Goal: Communication & Community: Answer question/provide support

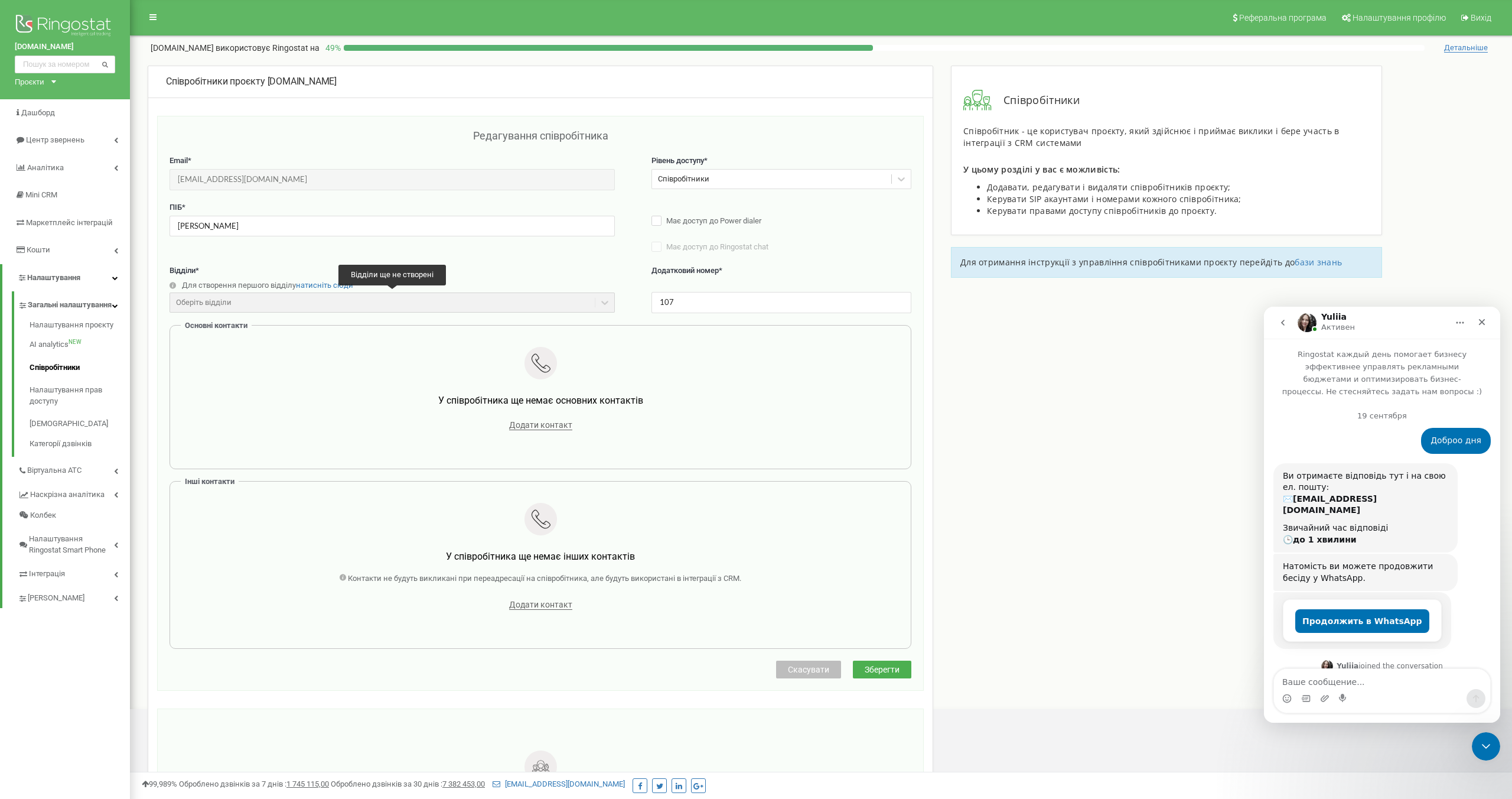
scroll to position [2, 0]
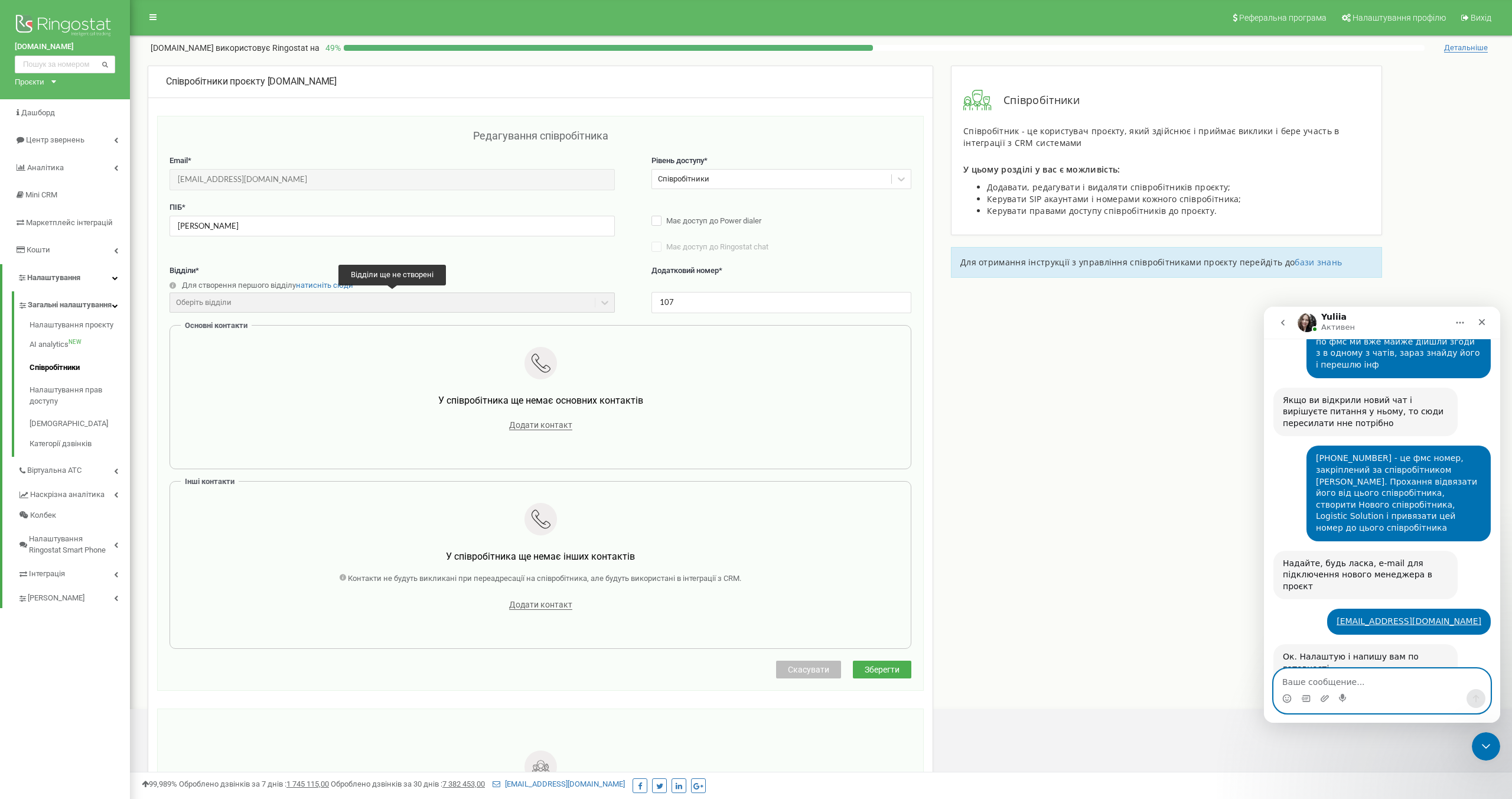
click at [1353, 680] on textarea "Ваше сообщение..." at bounding box center [1382, 678] width 216 height 20
type textarea "створили спывробытника"
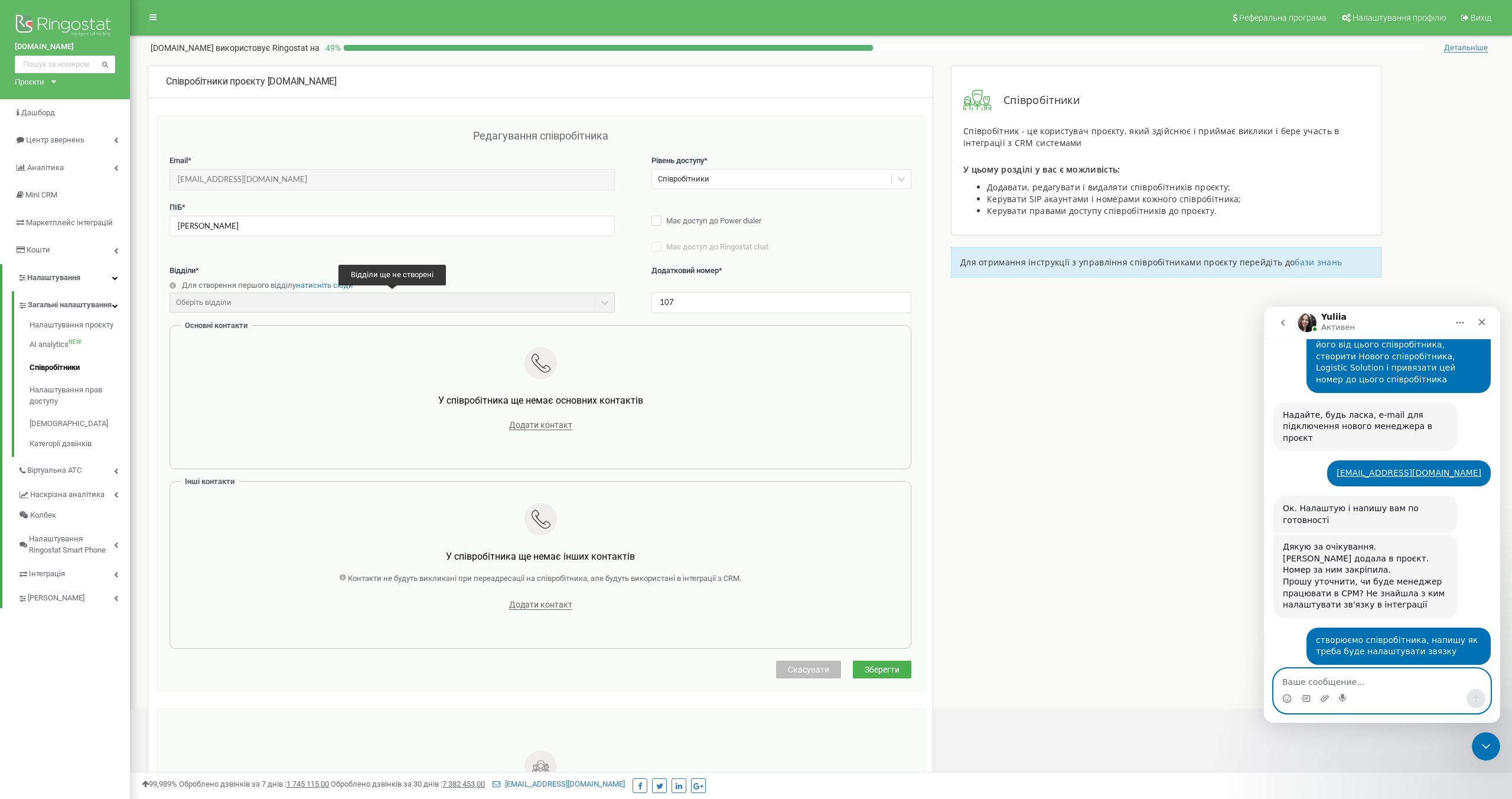
scroll to position [4249, 0]
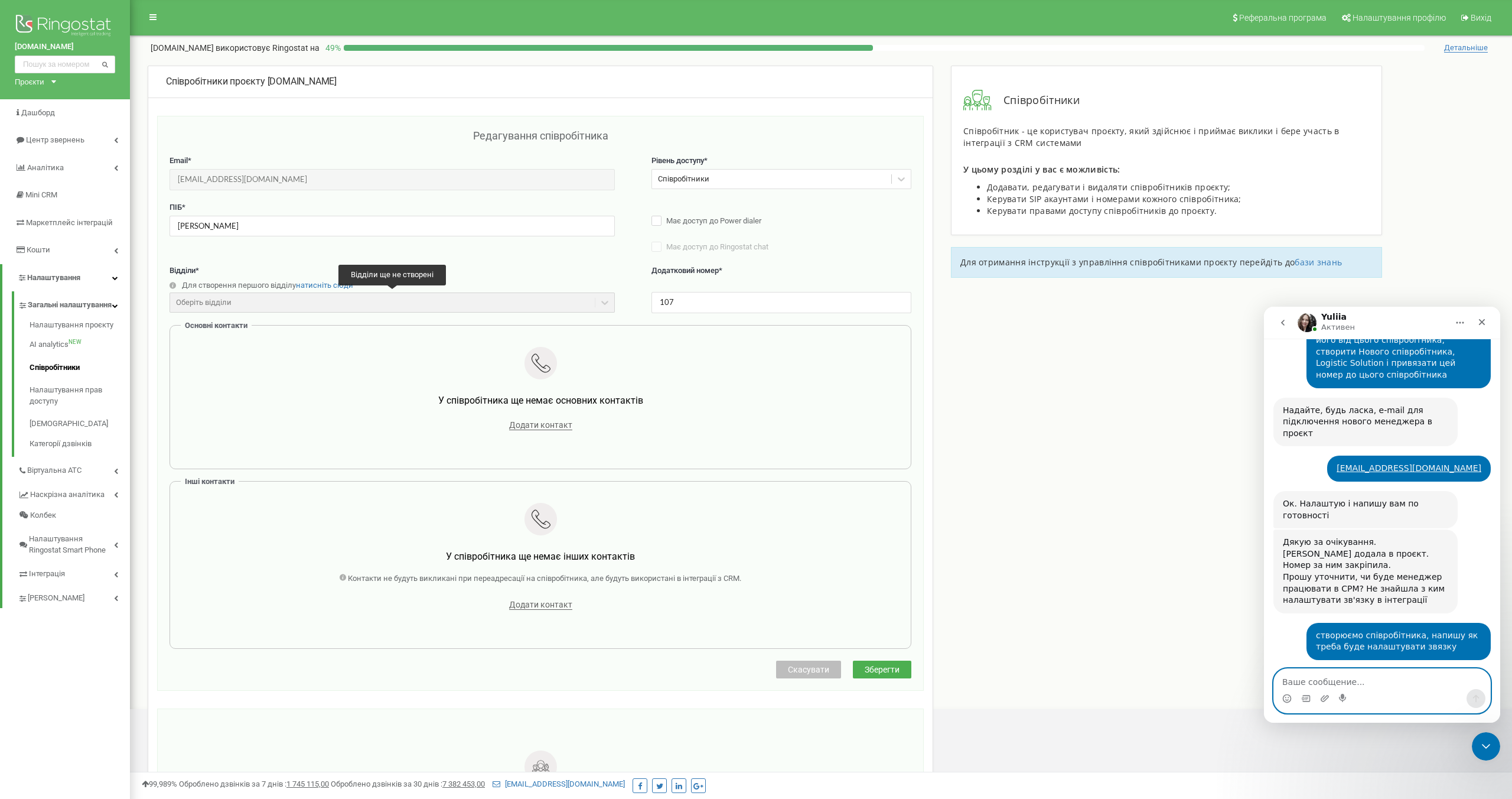
click at [1328, 681] on textarea "Ваше сообщение..." at bounding box center [1382, 678] width 216 height 20
type textarea "Д"
type textarea "Logistic Solution"
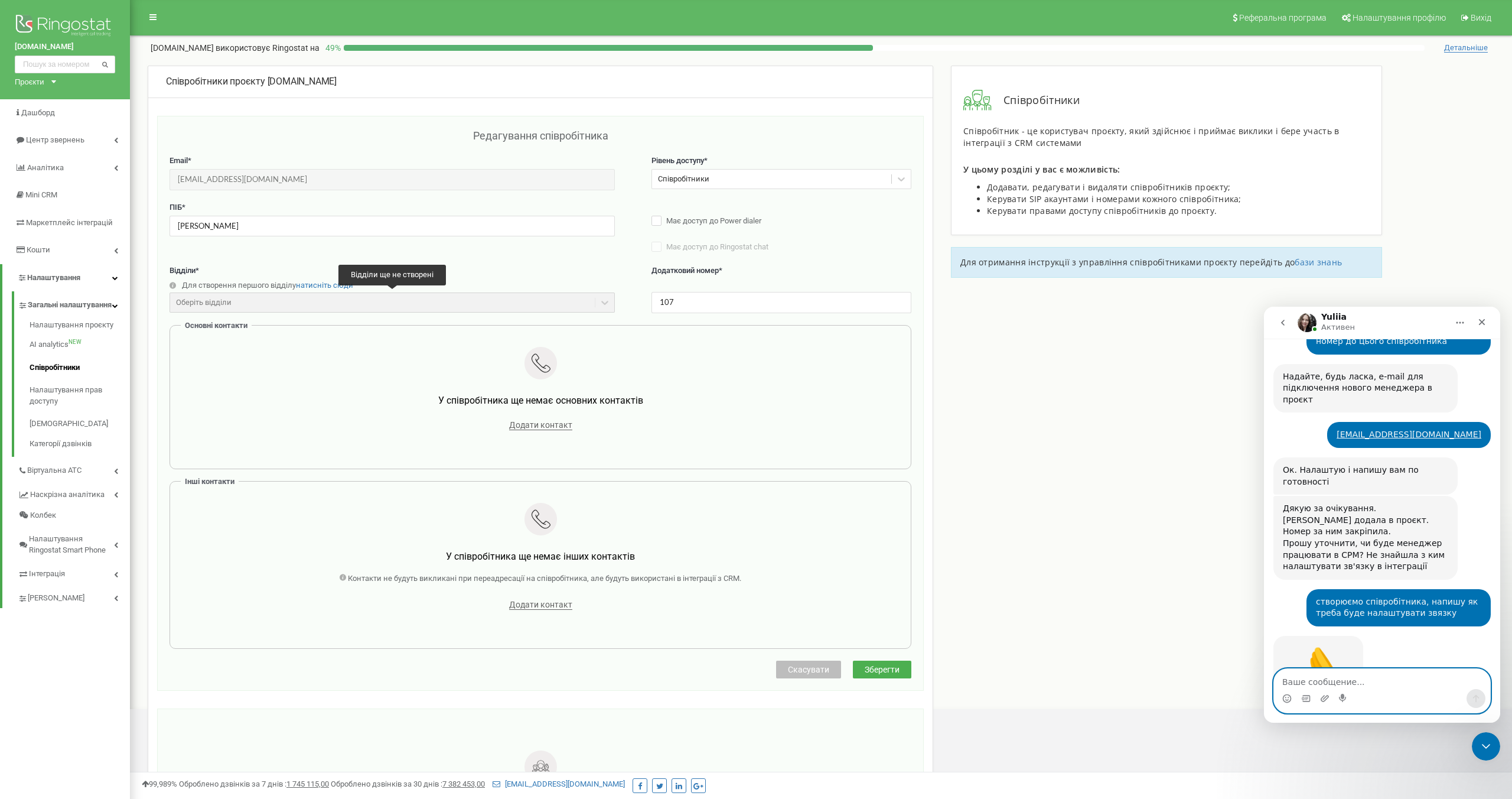
scroll to position [4284, 0]
click at [1300, 681] on textarea "Ваше сообщение..." at bounding box center [1382, 678] width 216 height 20
type textarea "S"
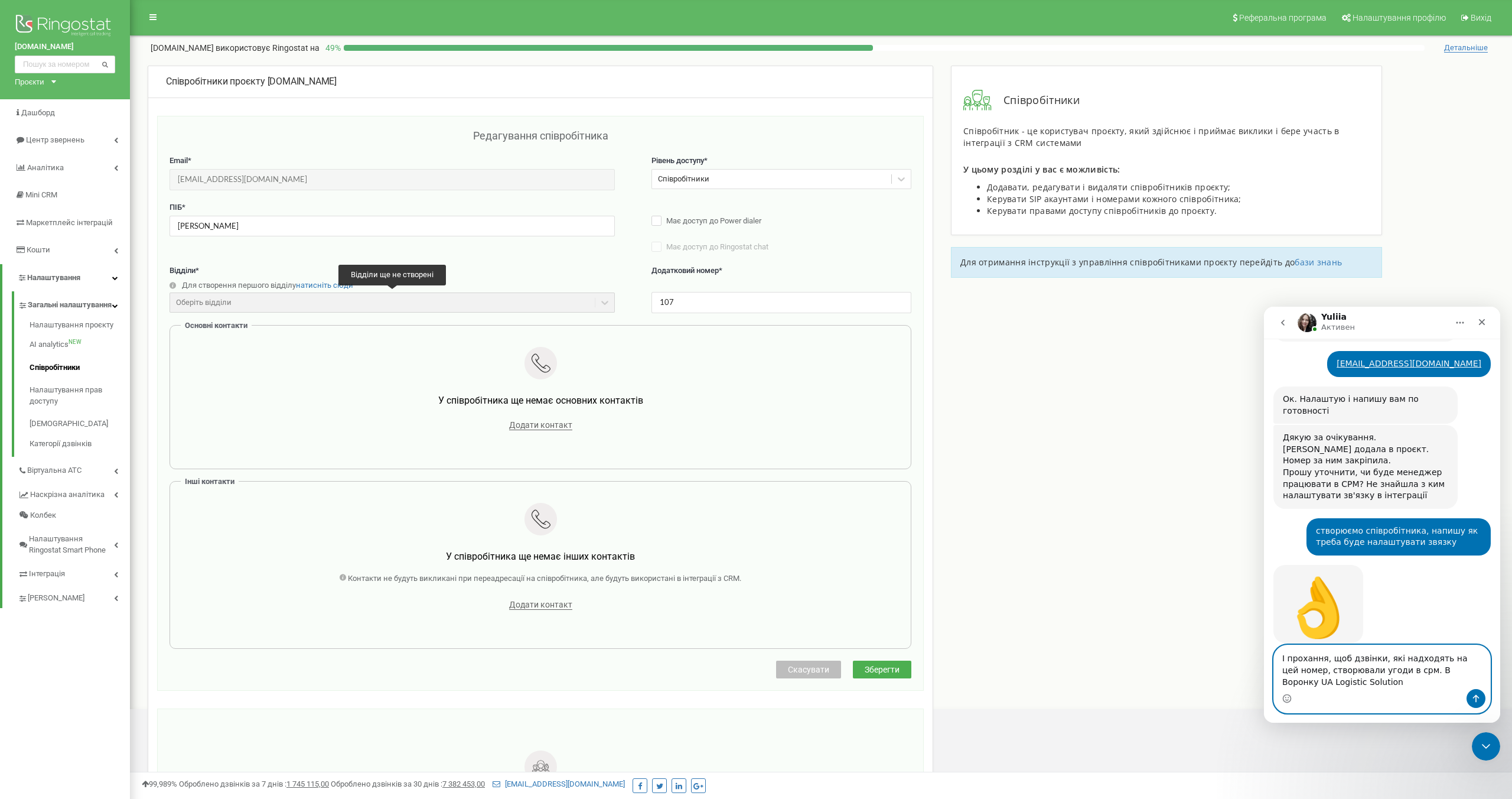
scroll to position [4454, 0]
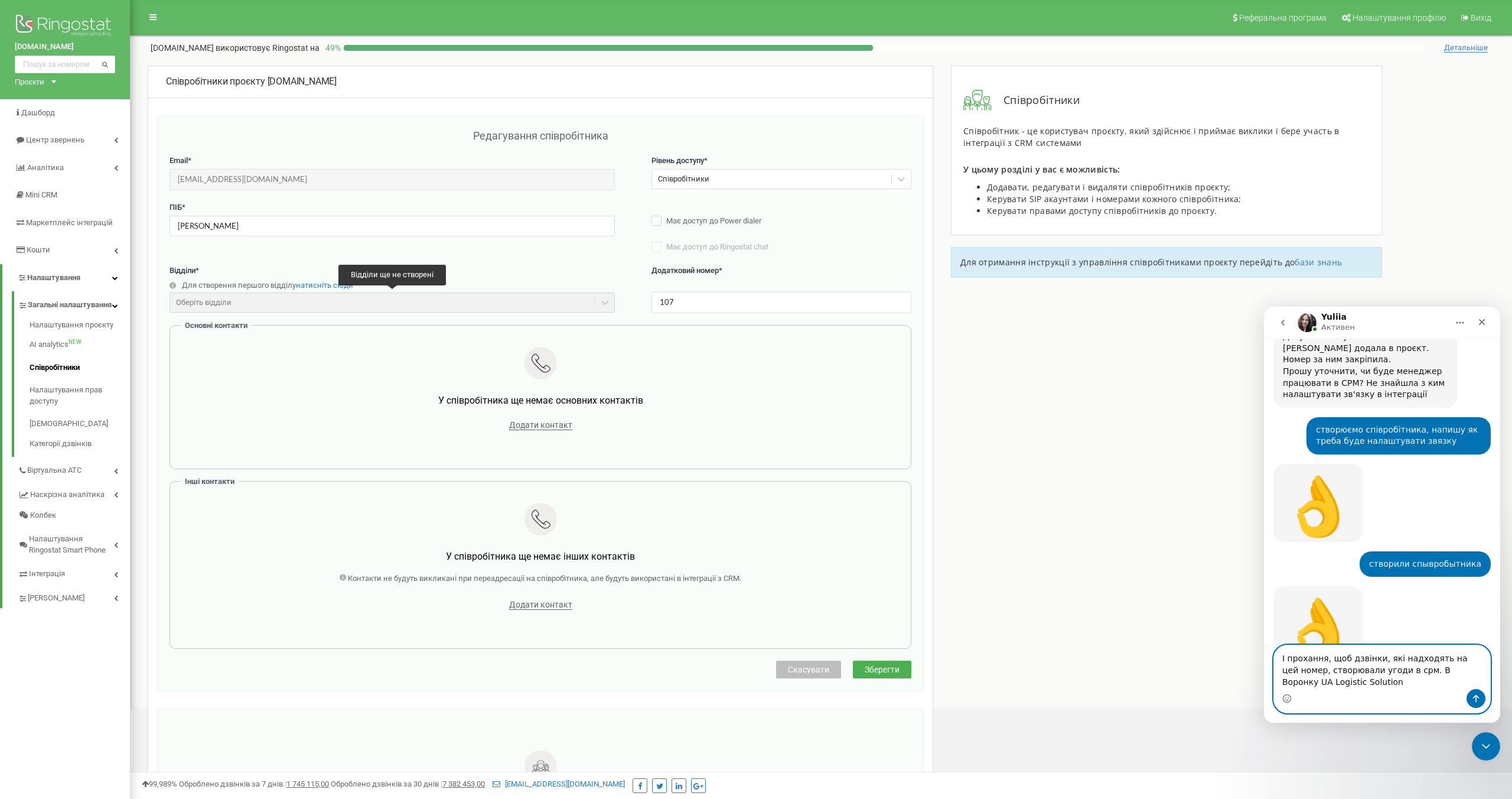
drag, startPoint x: 1348, startPoint y: 684, endPoint x: 1281, endPoint y: 685, distance: 67.0
click at [1281, 685] on textarea "І прохання, щоб дзвінки, які надходять на цей номер, створювали угоди в срм. В …" at bounding box center [1382, 667] width 216 height 44
type textarea "І прохання, щоб дзвінки, які надходять на цей номер, створювали угоди в срм. В …"
click at [1473, 698] on icon "Отправить сообщение…" at bounding box center [1476, 698] width 10 height 10
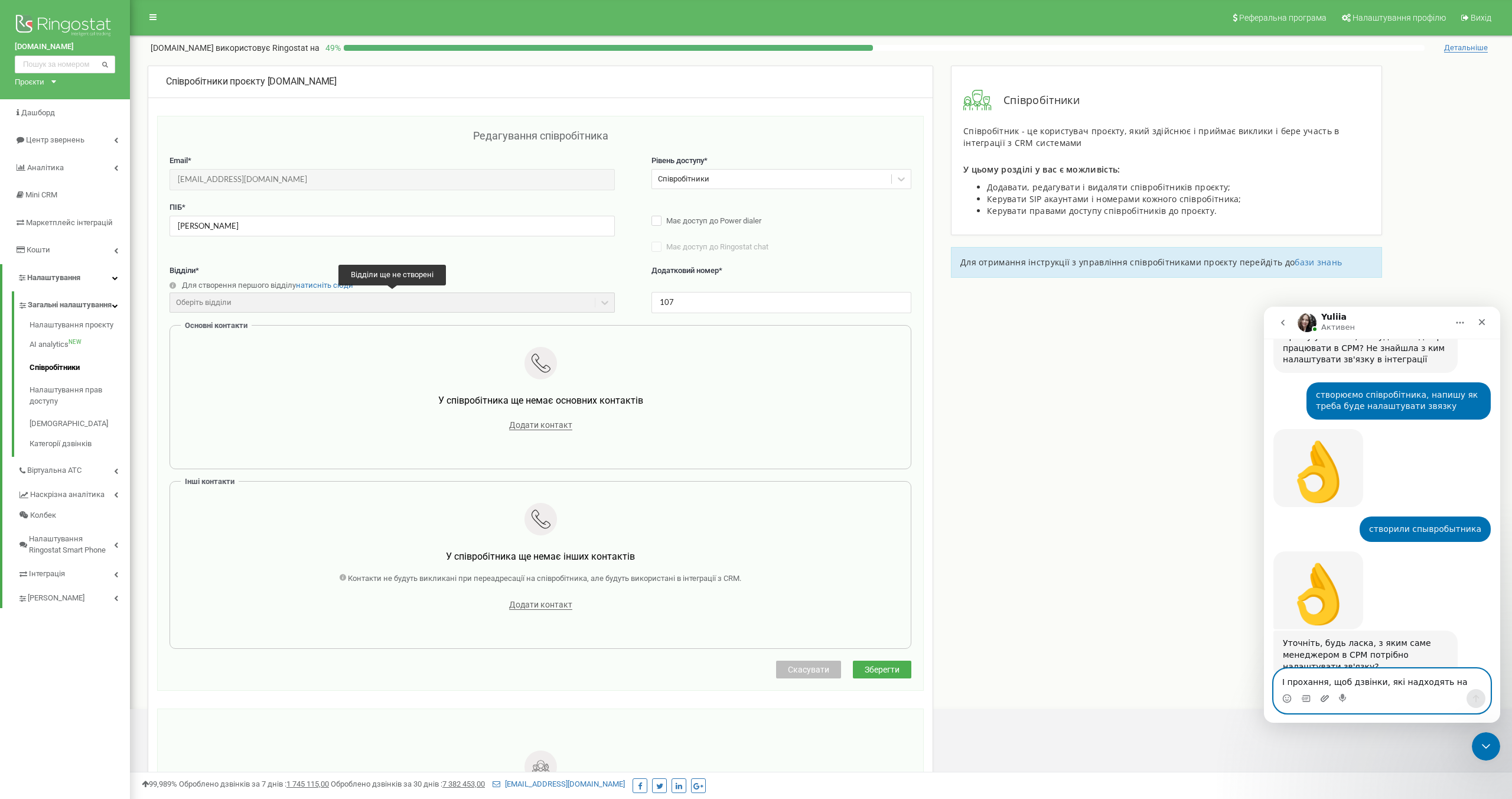
click at [1326, 698] on icon "Добавить вложение" at bounding box center [1325, 698] width 8 height 6
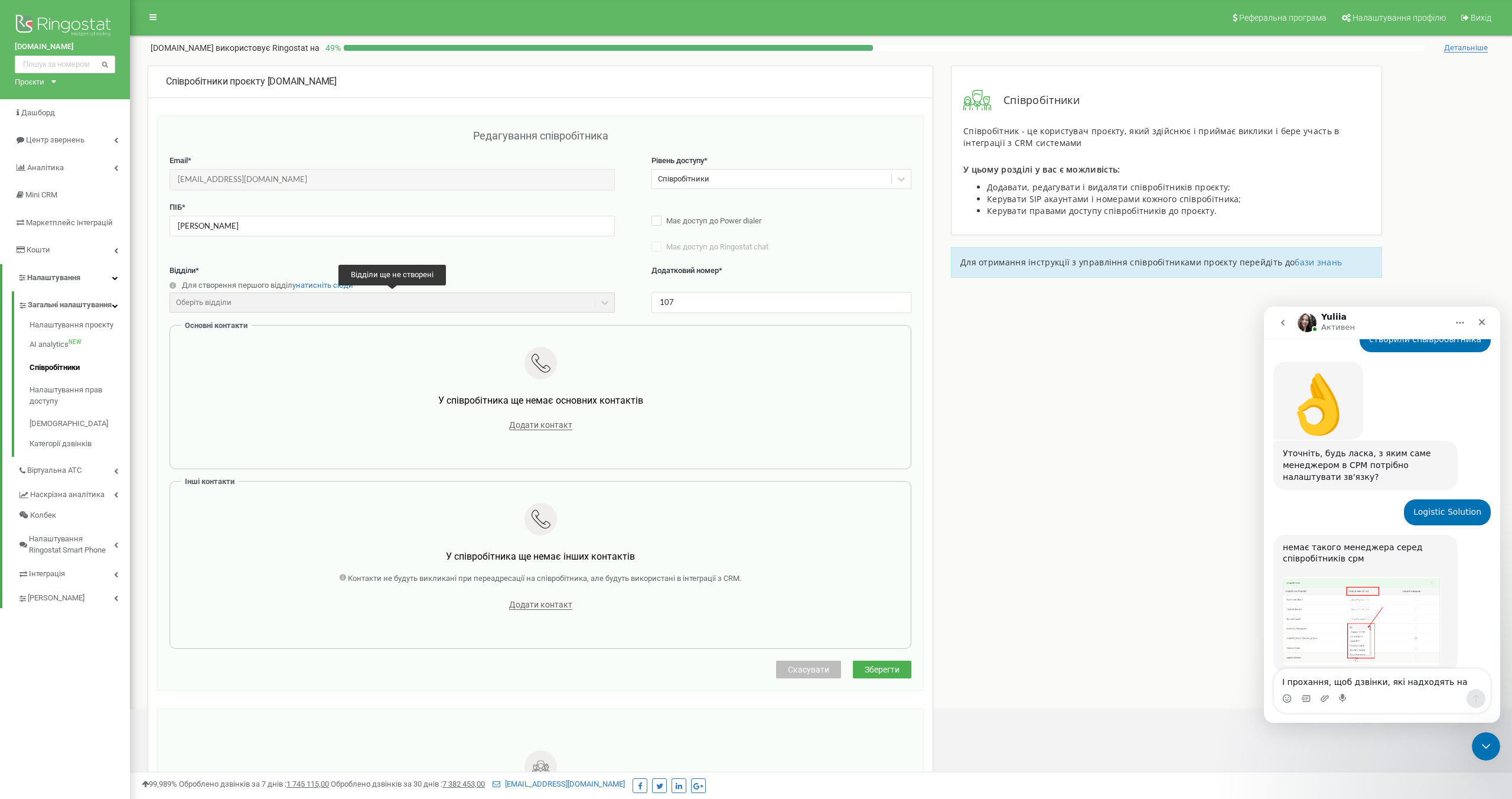
scroll to position [4680, 0]
click at [1335, 576] on img "Yuliia говорит…" at bounding box center [1362, 620] width 158 height 89
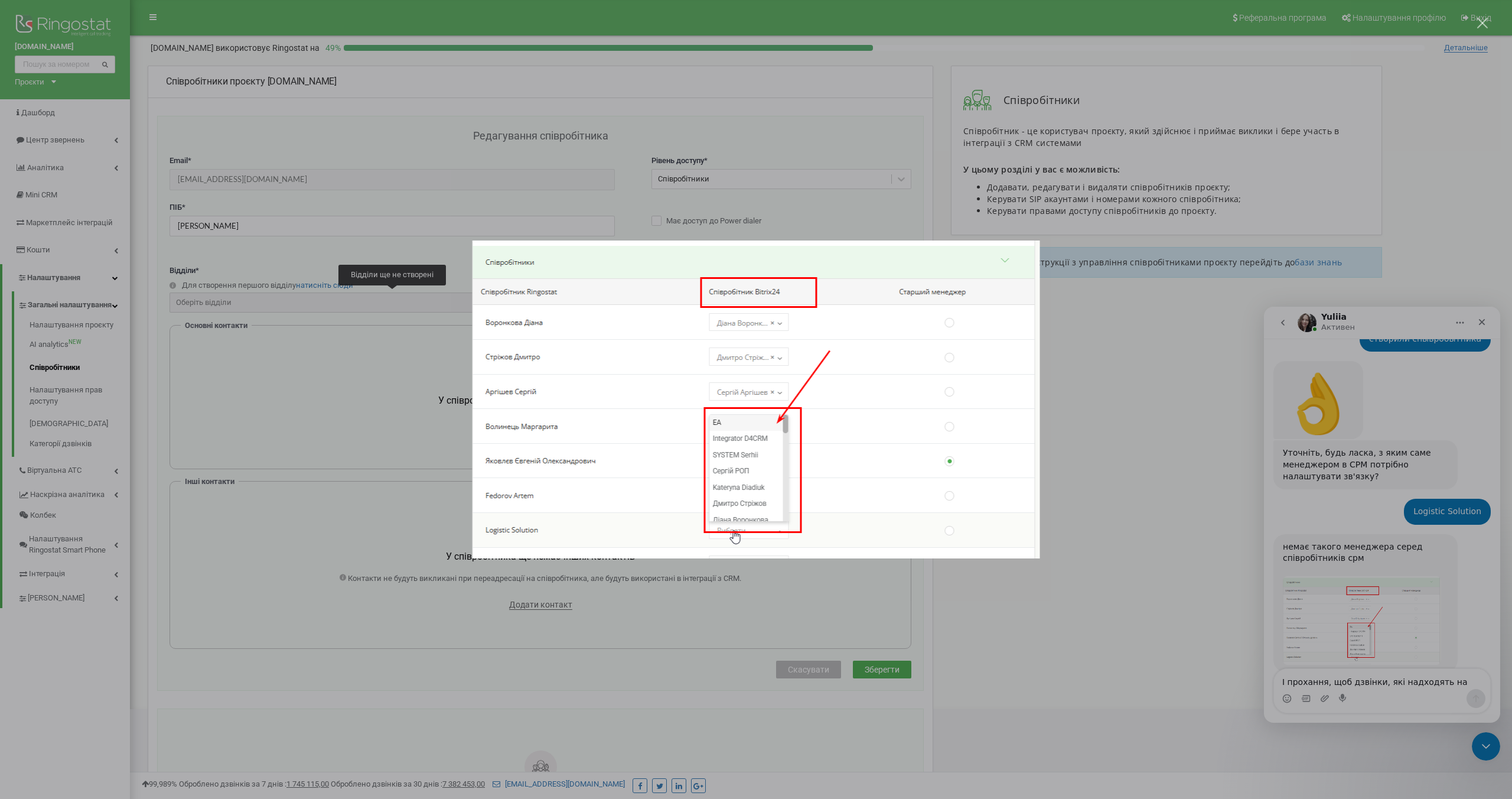
scroll to position [0, 0]
click at [814, 483] on img "Закрыть" at bounding box center [756, 400] width 568 height 318
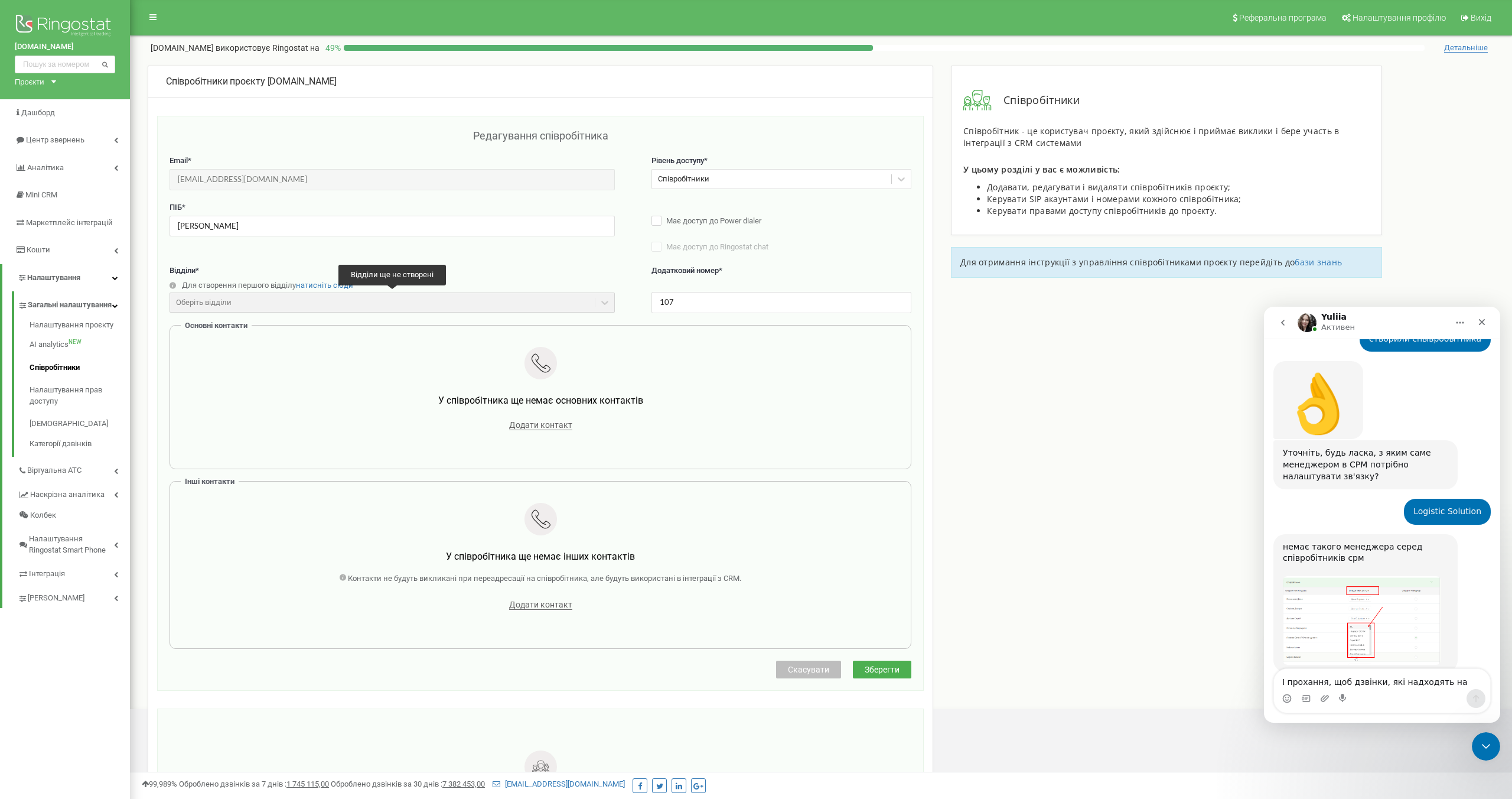
scroll to position [4639, 0]
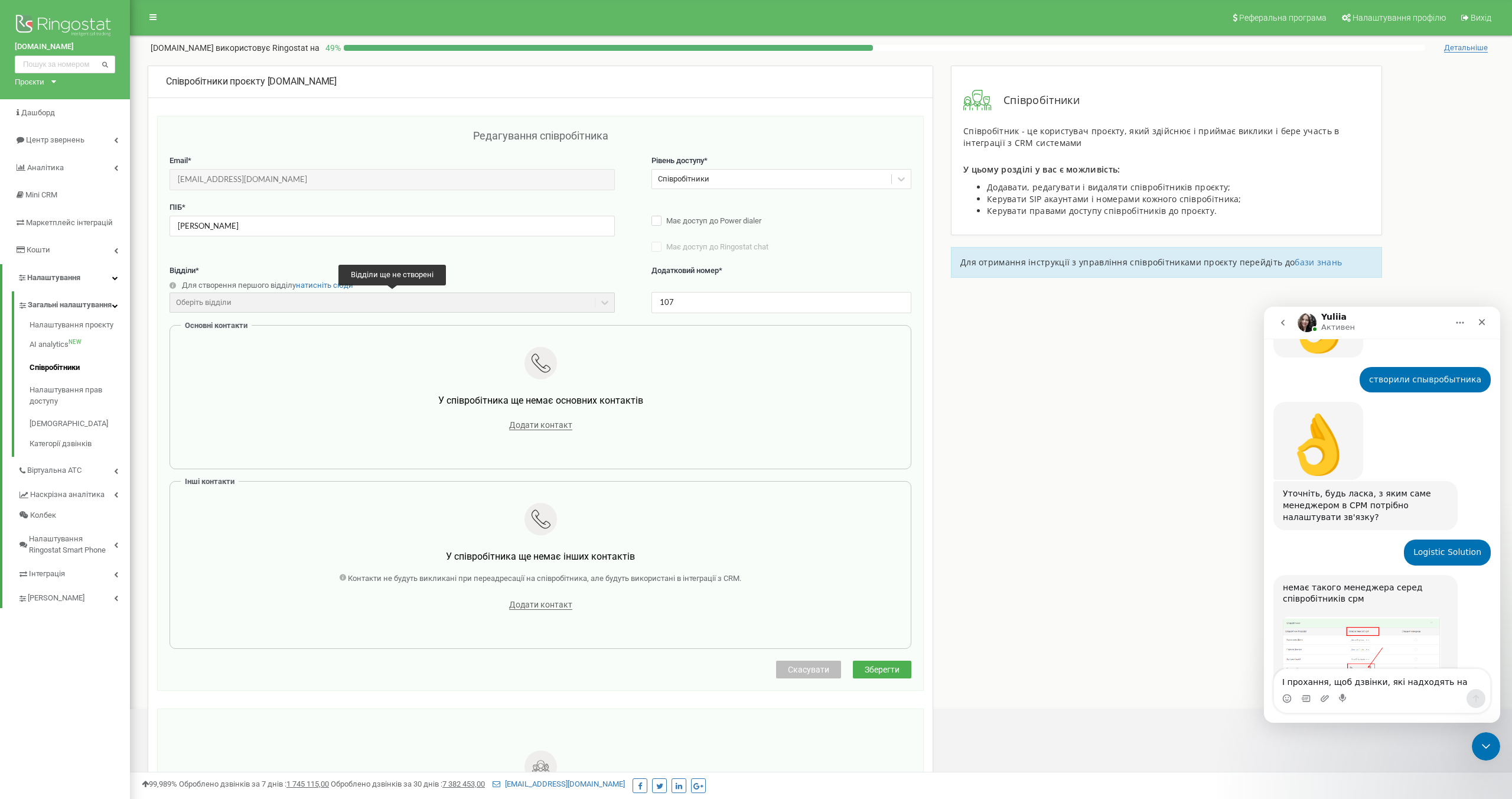
click at [1328, 617] on img "Yuliia говорит…" at bounding box center [1362, 661] width 158 height 89
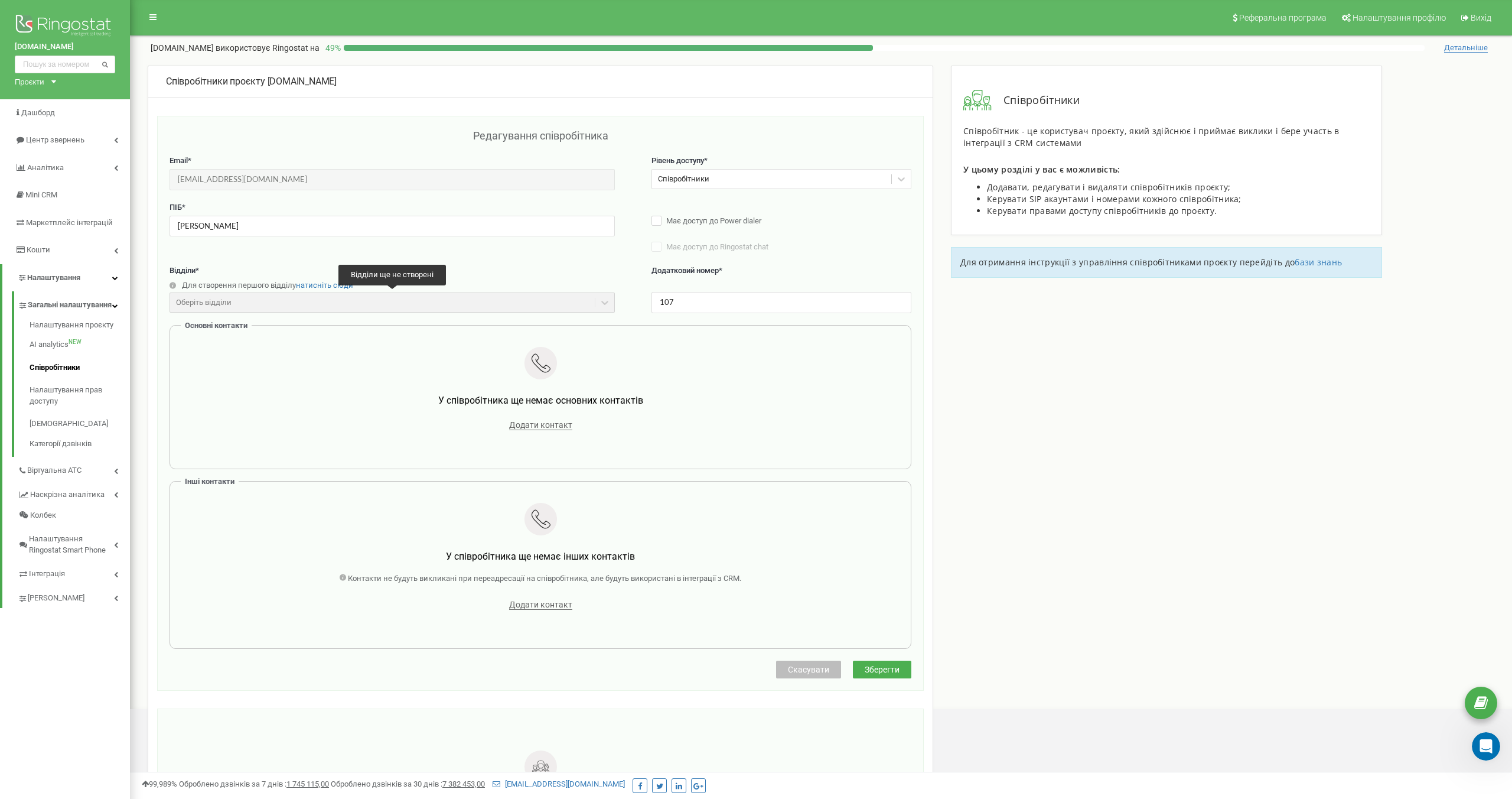
scroll to position [4680, 0]
click at [1488, 753] on div "Открыть службу сообщений Intercom" at bounding box center [1484, 744] width 39 height 39
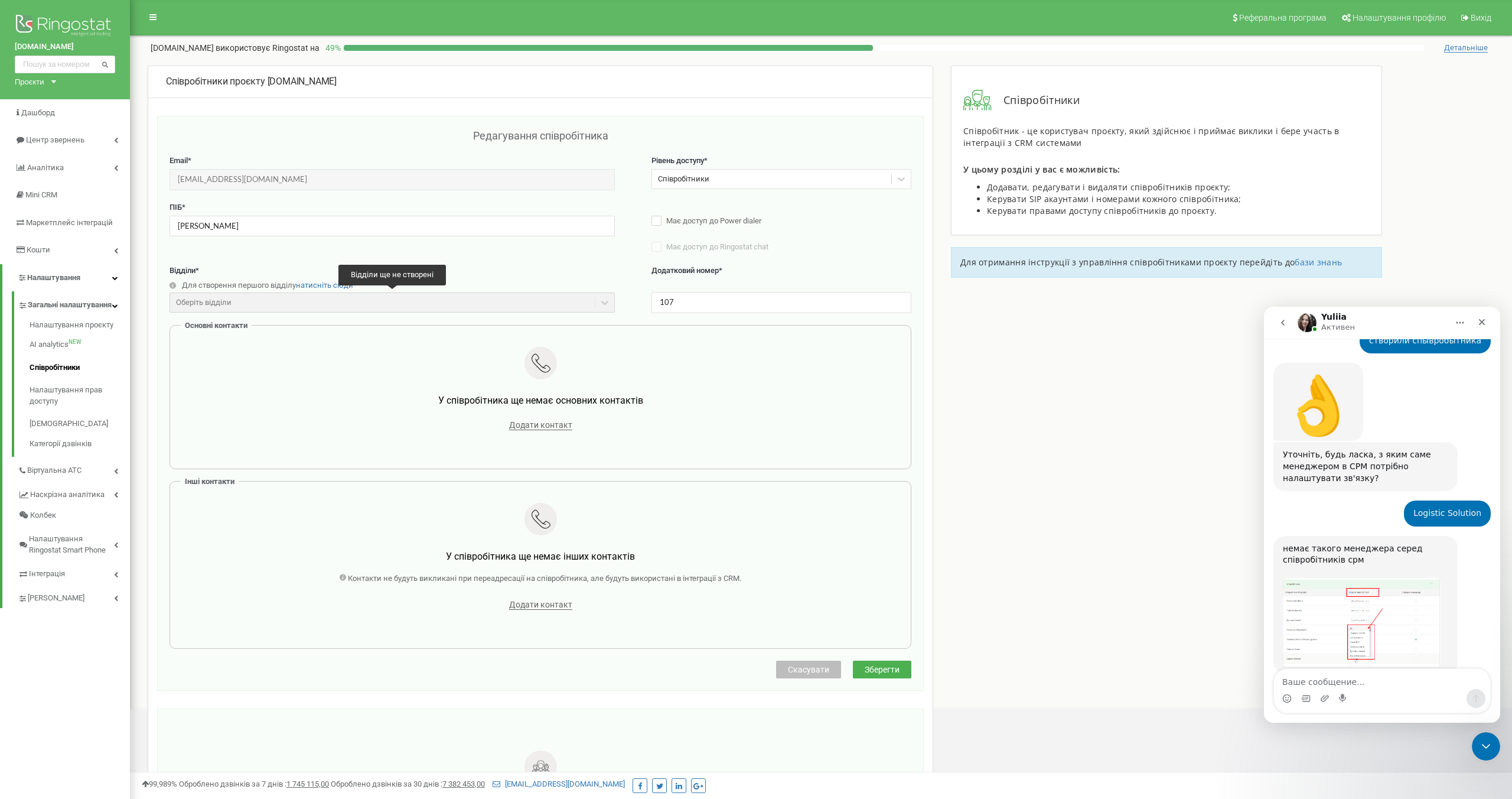
drag, startPoint x: 1436, startPoint y: 443, endPoint x: 1364, endPoint y: 445, distance: 72.0
click at [1364, 690] on div "І прохання, щоб дзвінки, які надходять на цей номер, створювали угоди в срм. В …" at bounding box center [1398, 713] width 165 height 46
drag, startPoint x: 1438, startPoint y: 443, endPoint x: 1360, endPoint y: 445, distance: 78.0
click at [1360, 690] on div "І прохання, щоб дзвінки, які надходять на цей номер, створювали угоди в срм. В …" at bounding box center [1398, 713] width 165 height 46
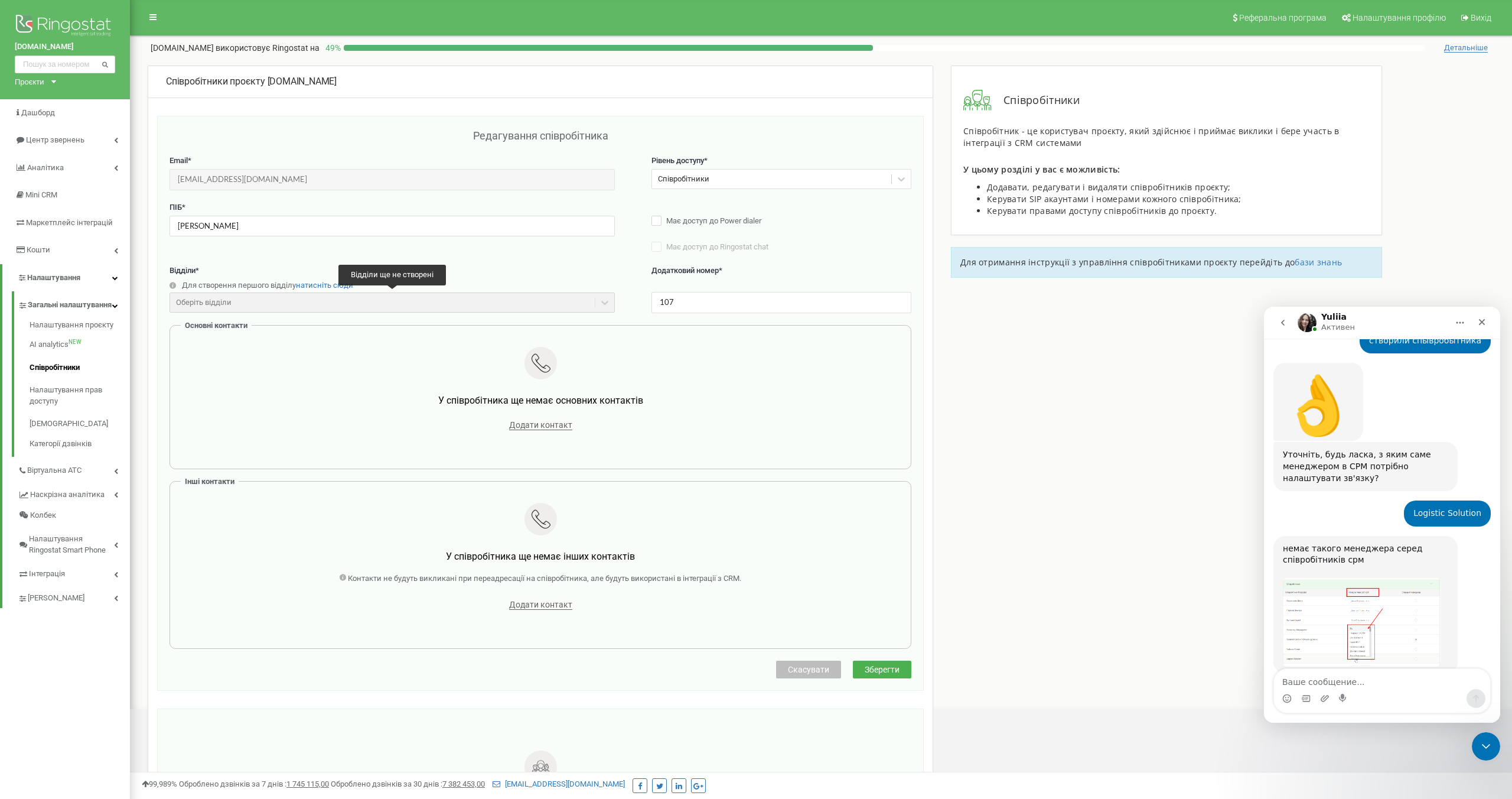
copy div "UA Logistic Solution"
click at [1332, 680] on textarea "Ваше сообщение..." at bounding box center [1382, 678] width 216 height 20
paste textarea "UA Logistic Solution"
type textarea "UA Logistic Solution воронка, стадыя Новая"
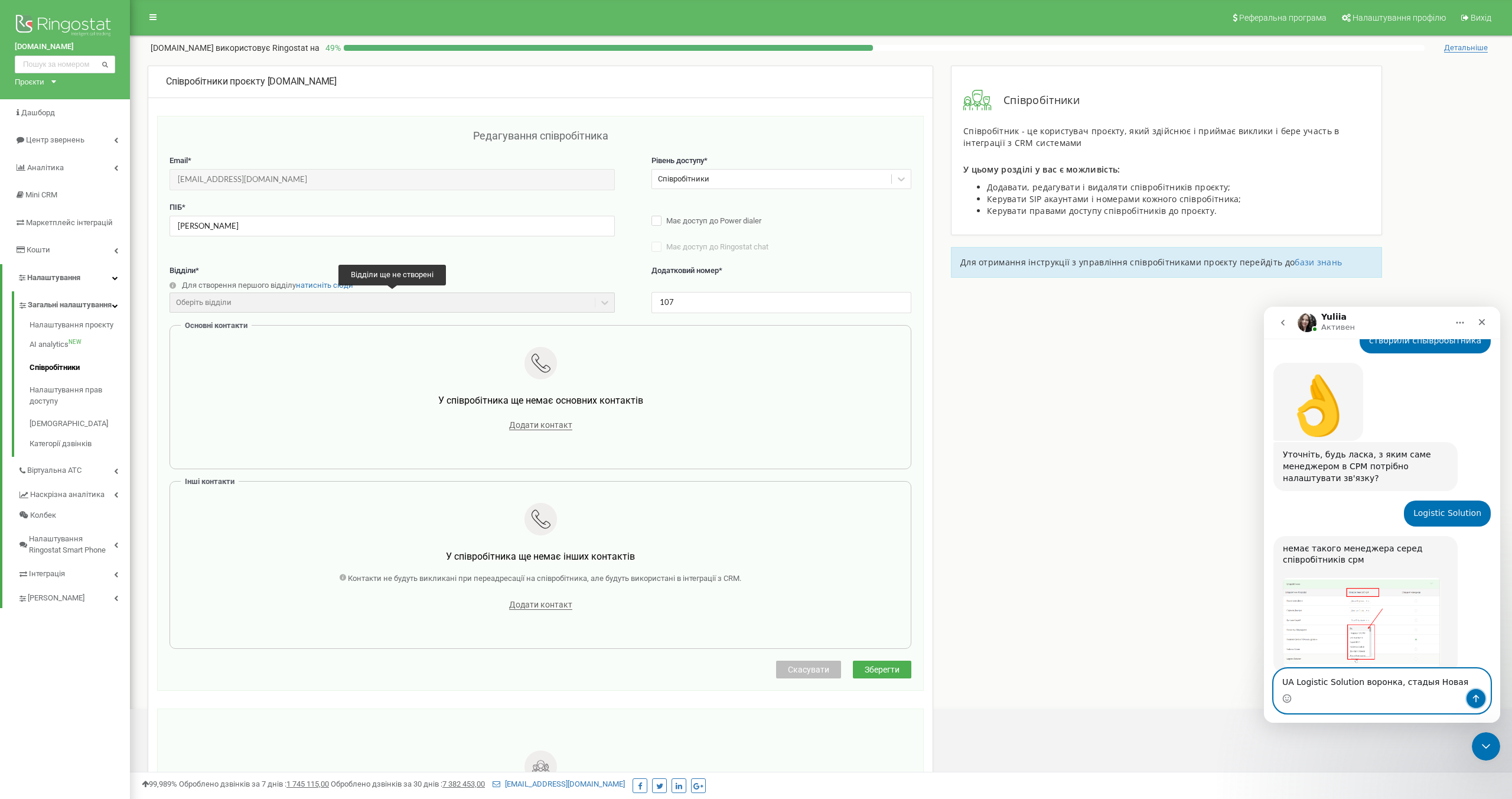
click at [1481, 695] on button "Отправить сообщение…" at bounding box center [1475, 698] width 19 height 19
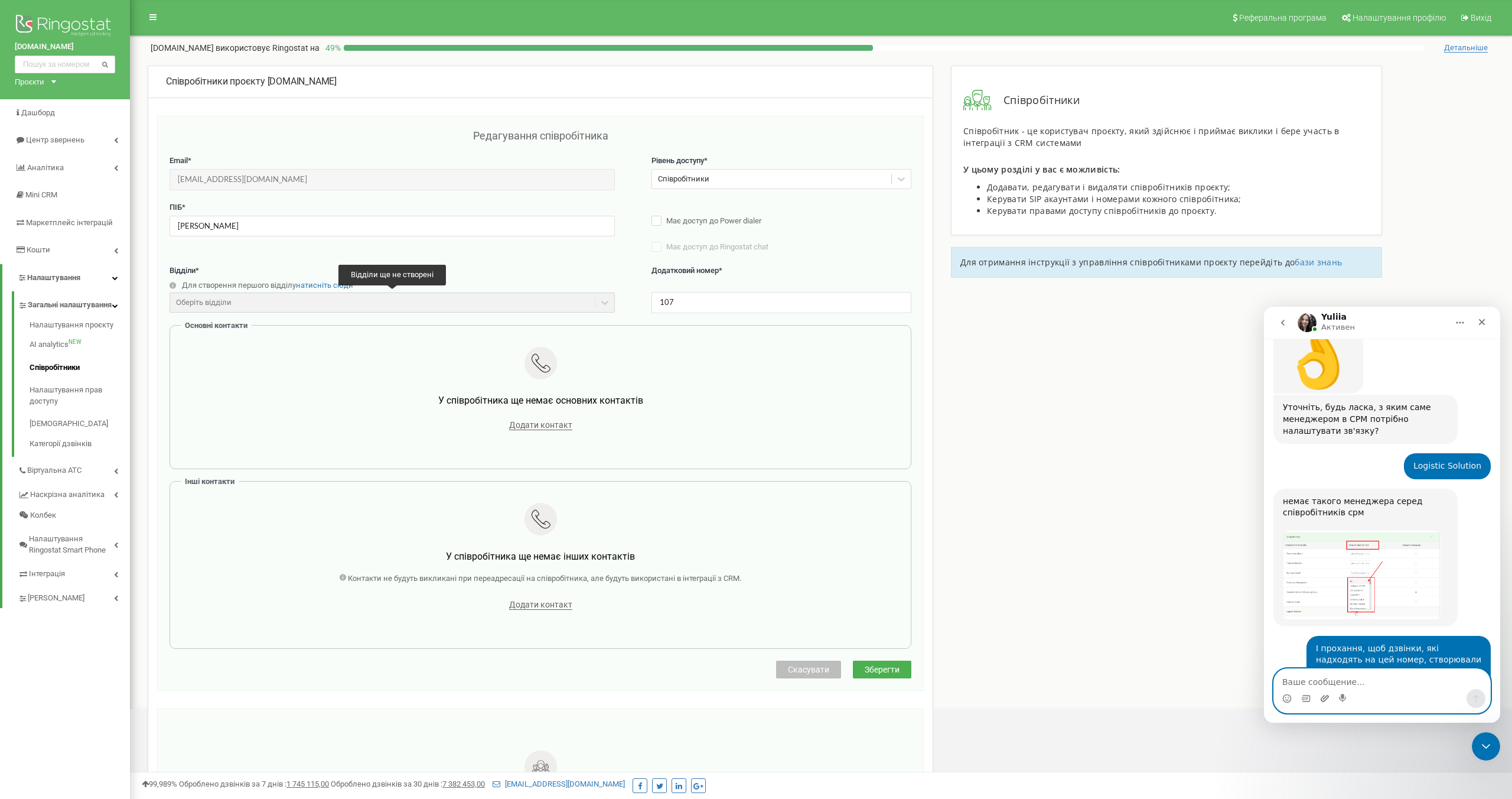
click at [1325, 699] on icon "Добавить вложение" at bounding box center [1325, 698] width 10 height 10
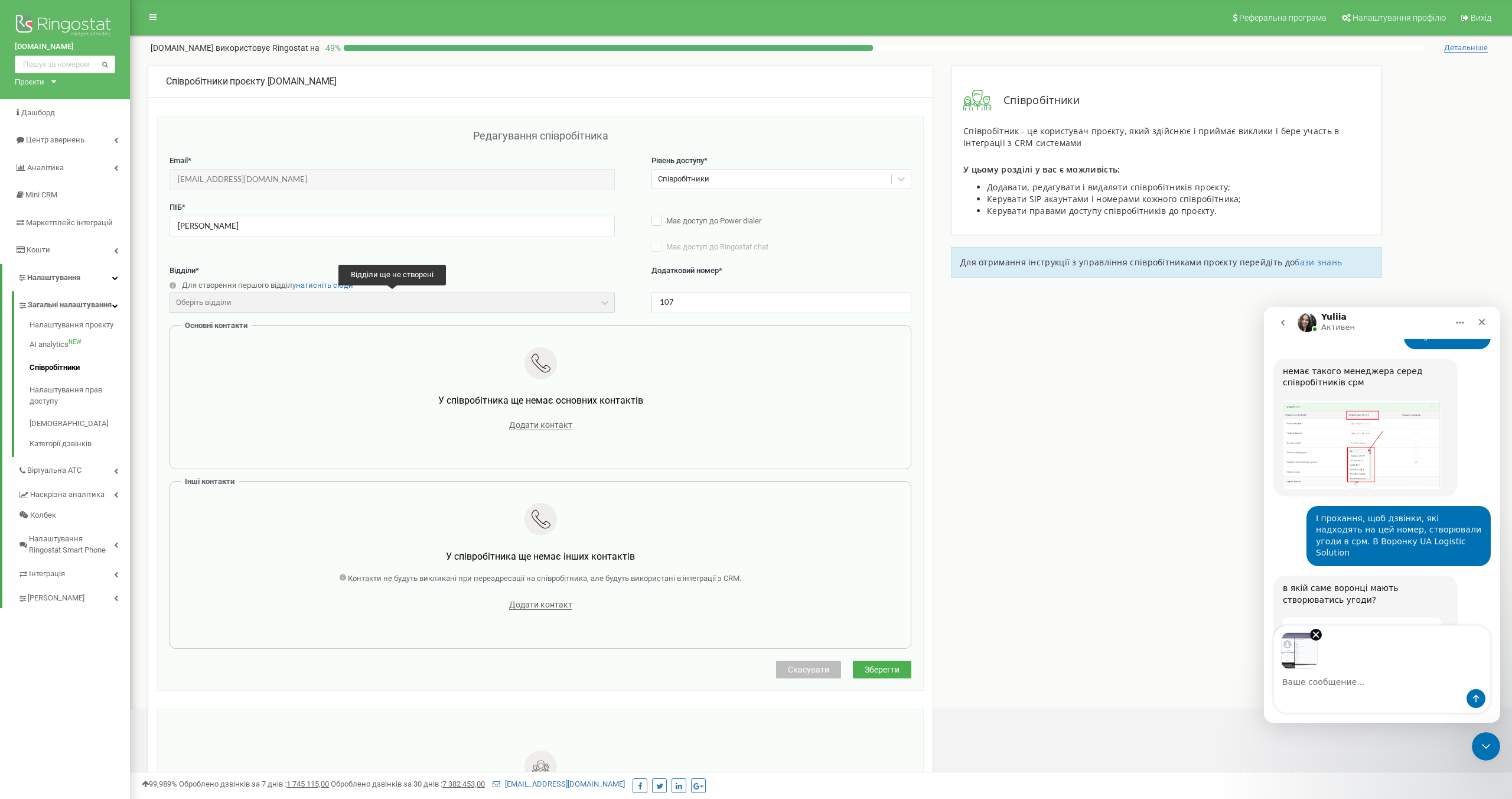
scroll to position [4857, 0]
type textarea "сотрудник должен быть"
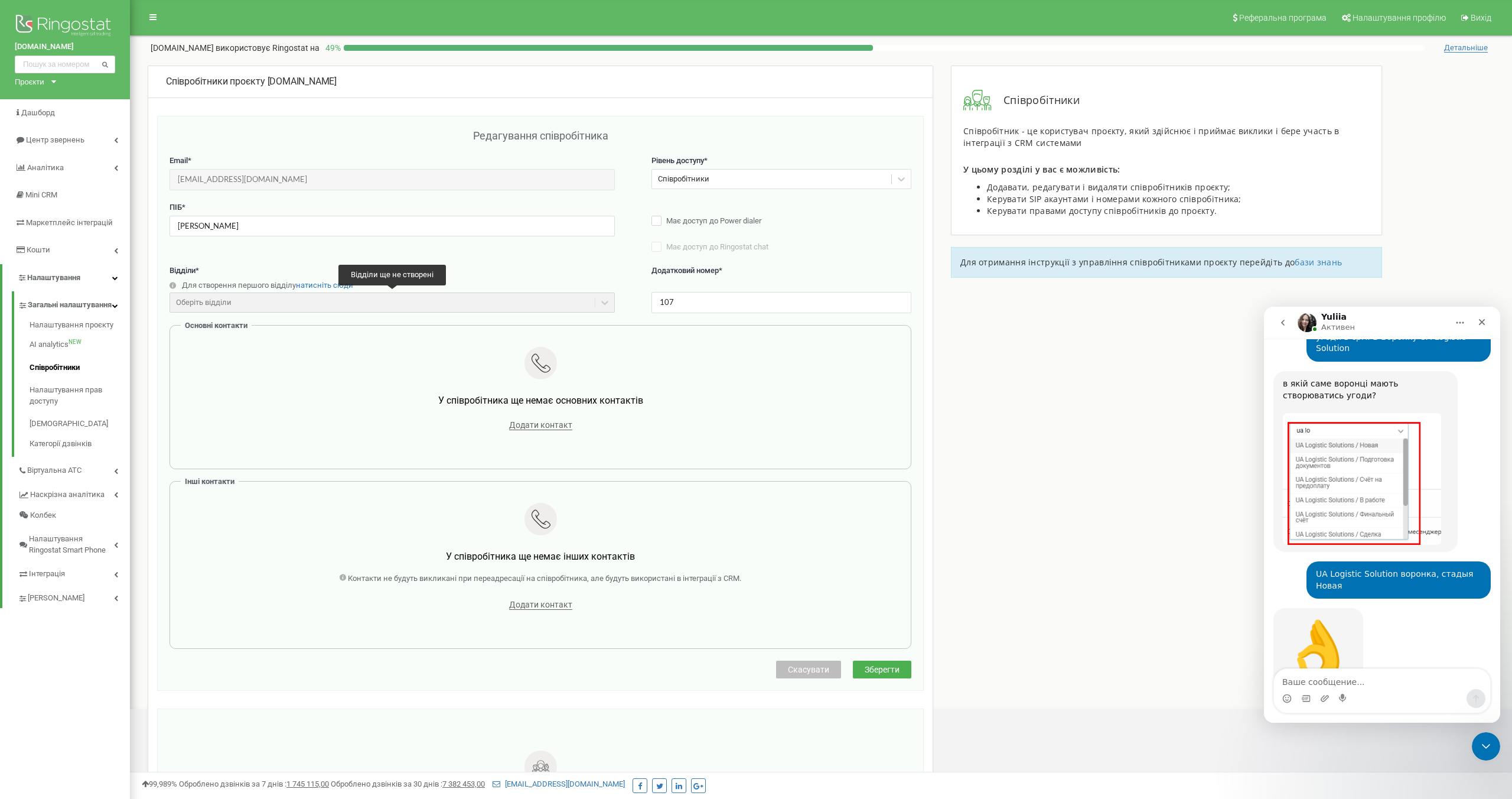
scroll to position [5077, 0]
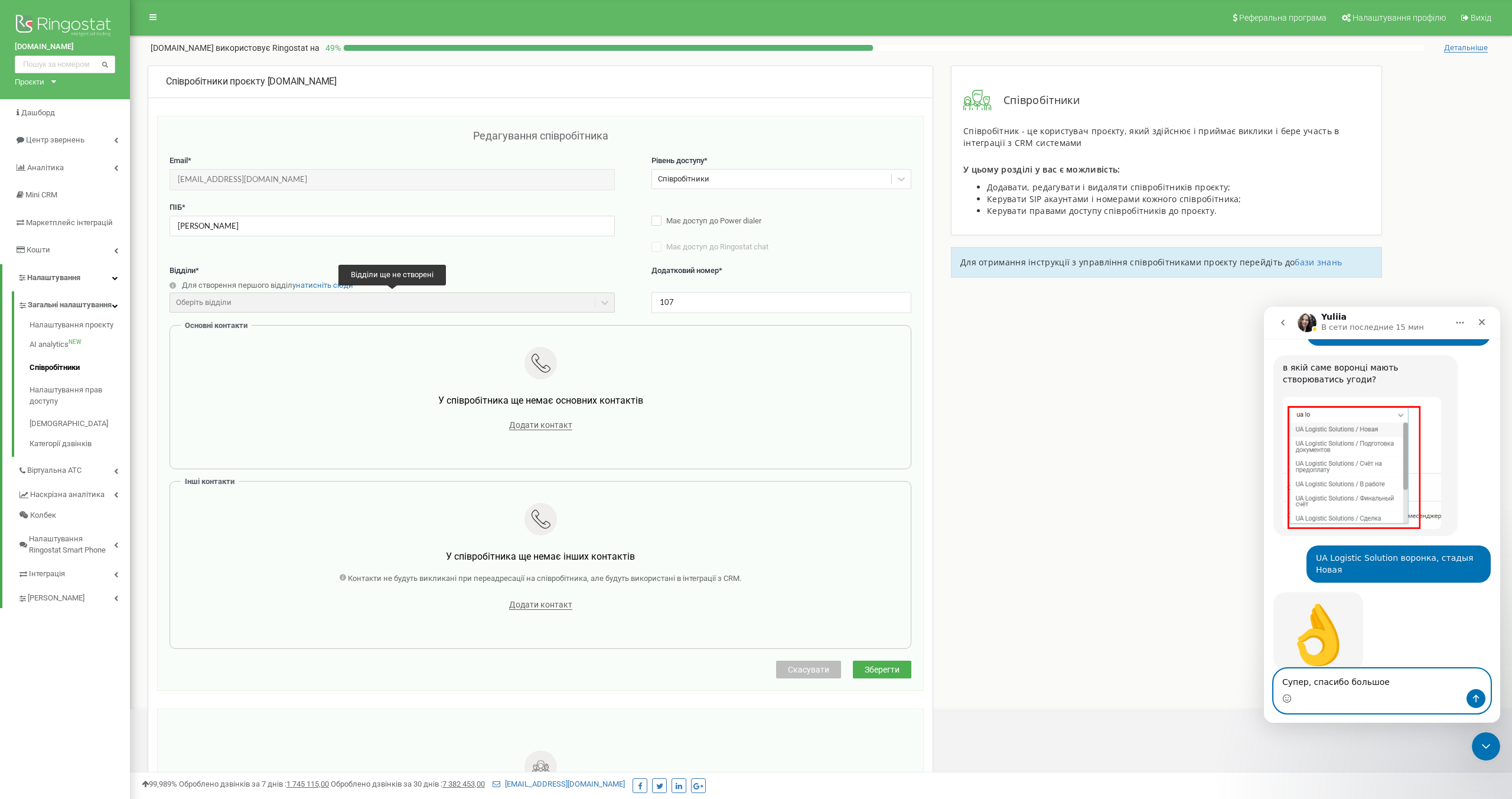
type textarea "Супер, спасибо большое."
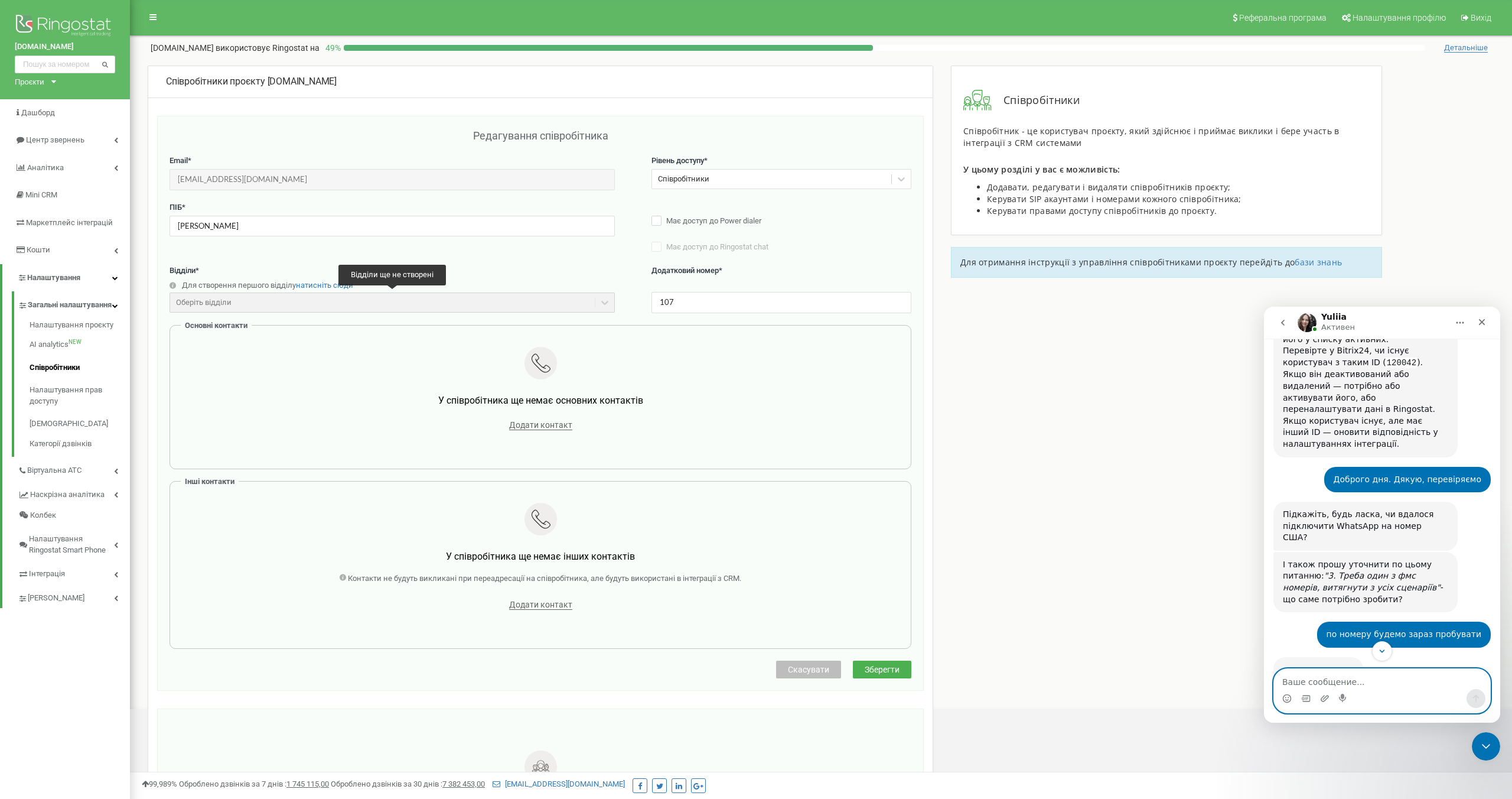
scroll to position [3676, 0]
